Goal: Transaction & Acquisition: Purchase product/service

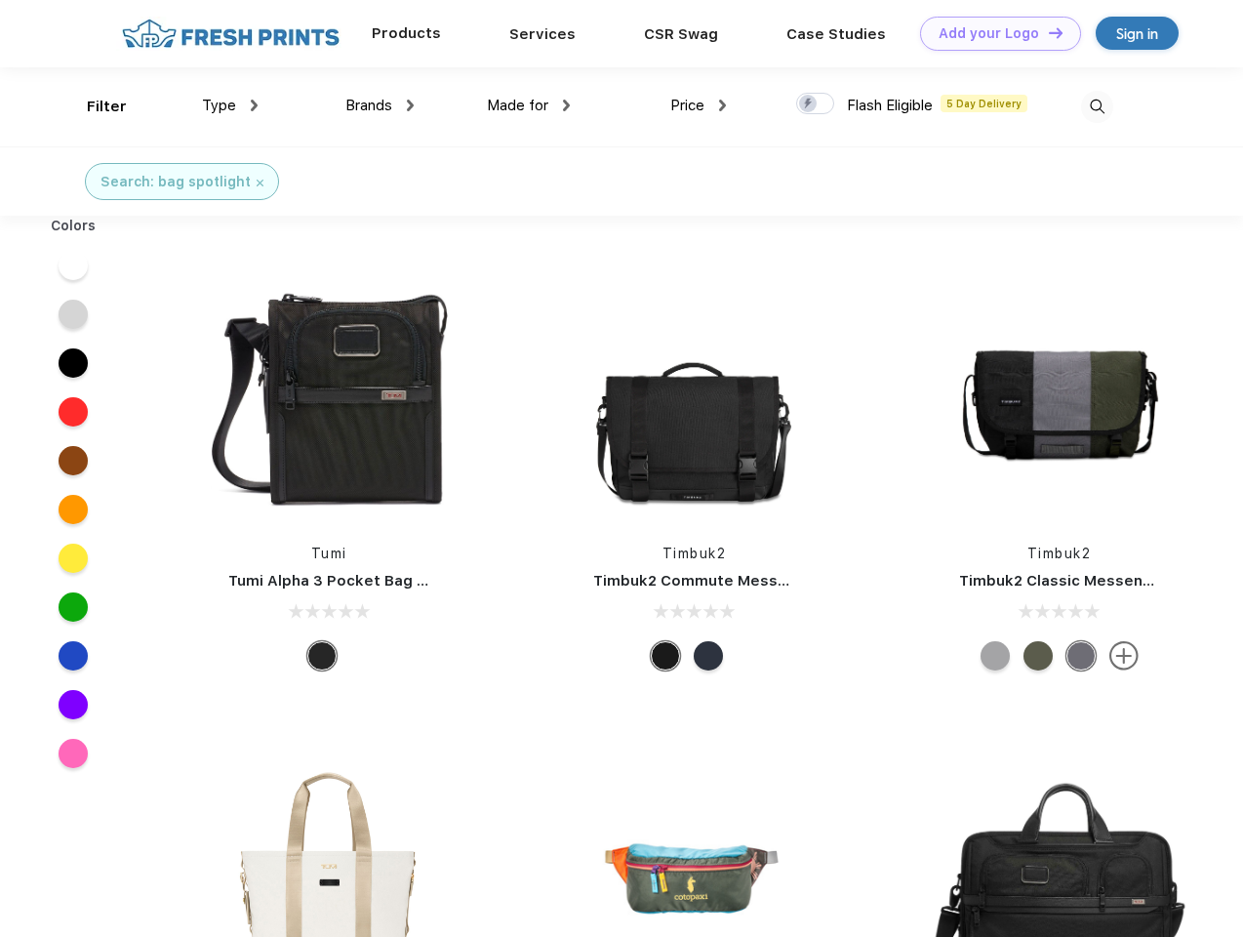
scroll to position [1, 0]
click at [994, 33] on link "Add your Logo Design Tool" at bounding box center [1000, 34] width 161 height 34
click at [0, 0] on div "Design Tool" at bounding box center [0, 0] width 0 height 0
click at [1047, 32] on link "Add your Logo Design Tool" at bounding box center [1000, 34] width 161 height 34
click at [94, 106] on div "Filter" at bounding box center [107, 107] width 40 height 22
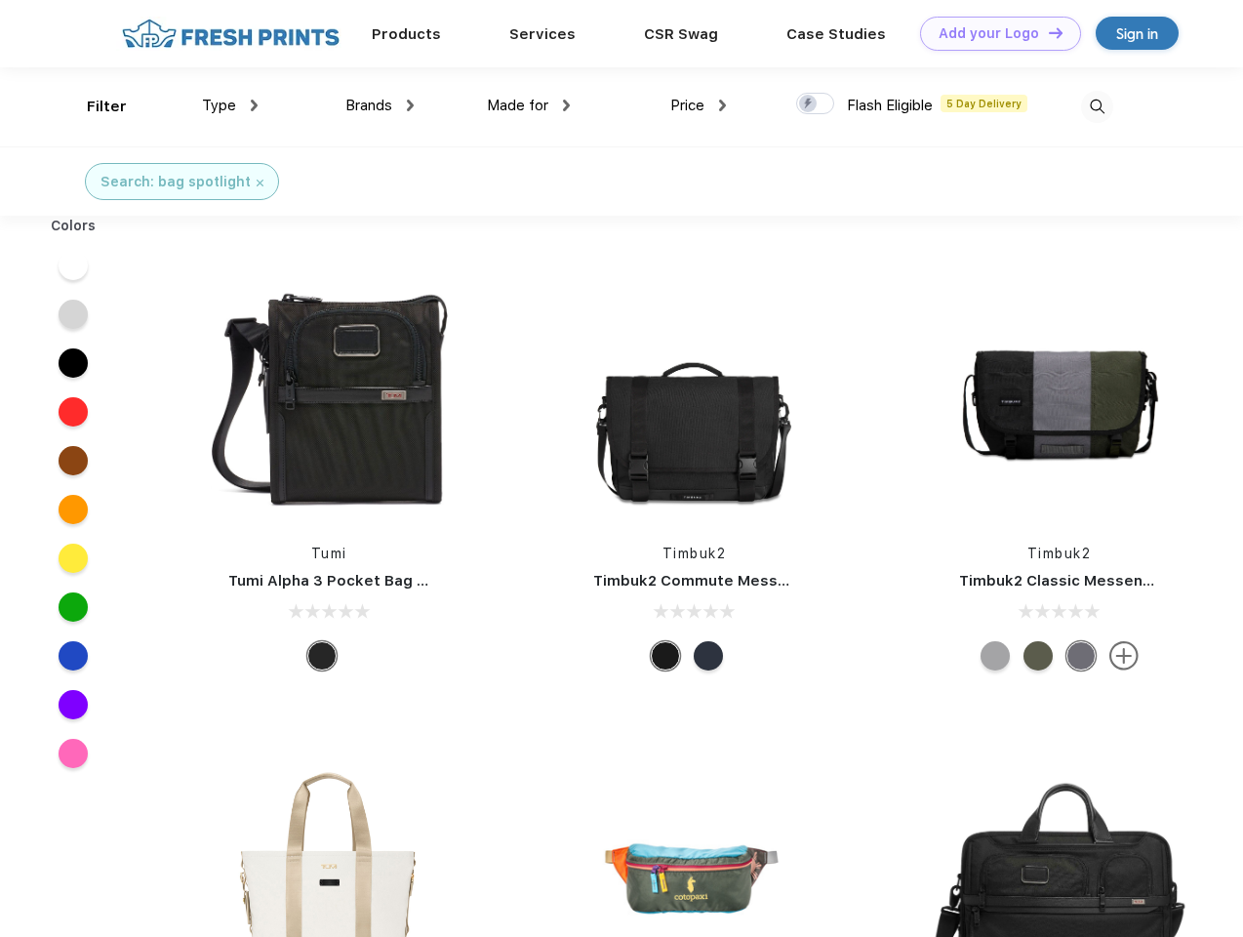
click at [230, 105] on span "Type" at bounding box center [219, 106] width 34 height 18
click at [380, 105] on span "Brands" at bounding box center [368, 106] width 47 height 18
click at [529, 105] on span "Made for" at bounding box center [517, 106] width 61 height 18
click at [699, 105] on span "Price" at bounding box center [687, 106] width 34 height 18
click at [816, 104] on div at bounding box center [815, 103] width 38 height 21
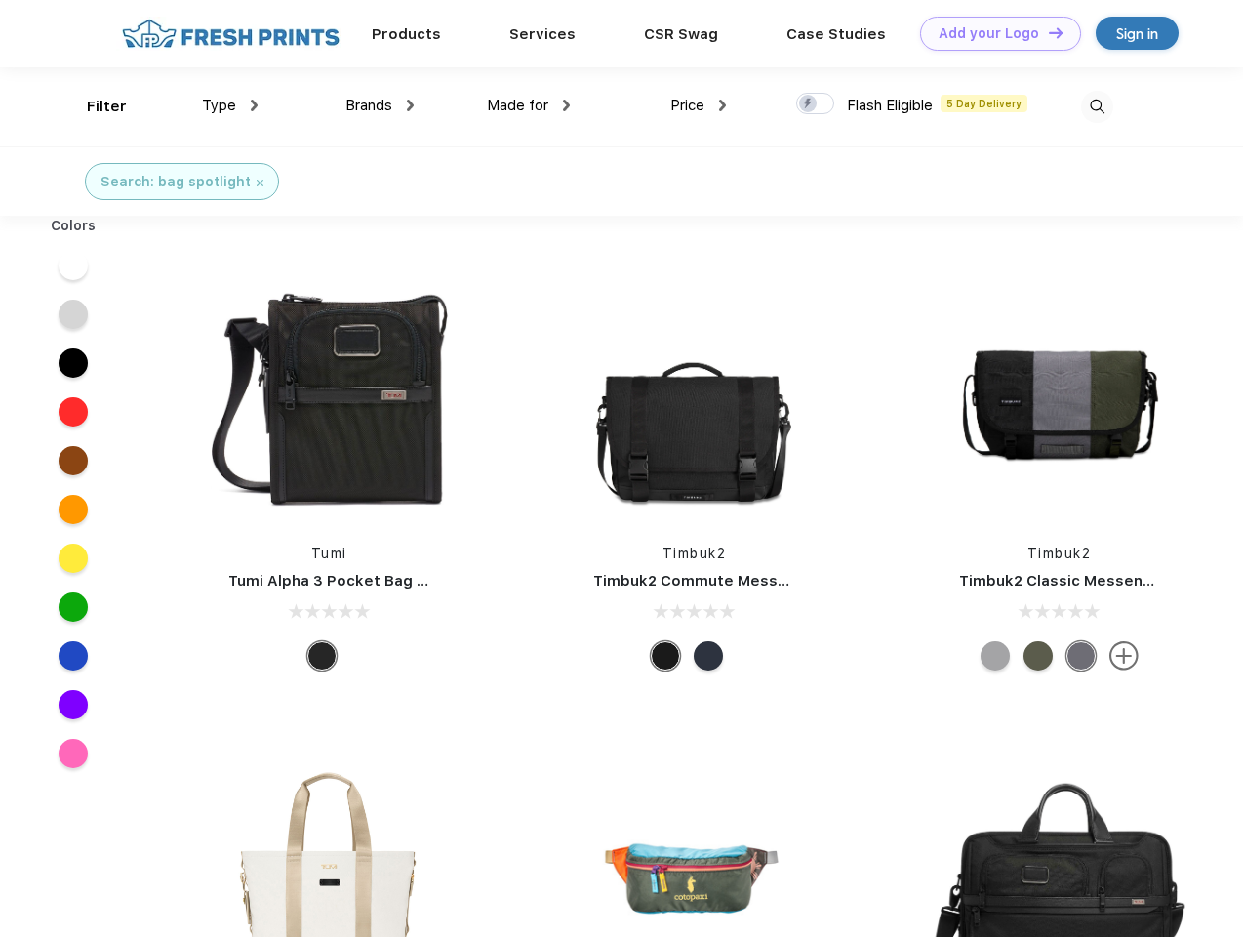
click at [809, 104] on input "checkbox" at bounding box center [802, 98] width 13 height 13
click at [1097, 106] on img at bounding box center [1097, 107] width 32 height 32
